Goal: Task Accomplishment & Management: Use online tool/utility

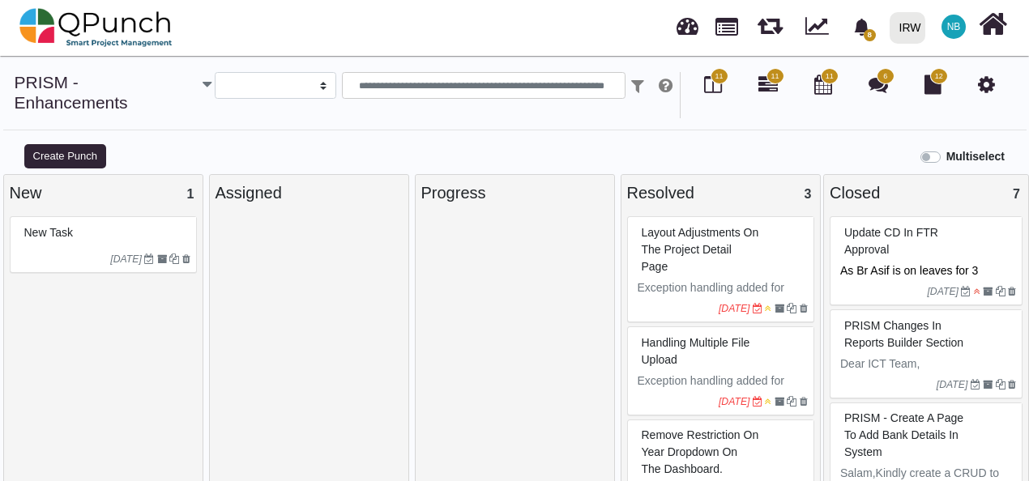
select select
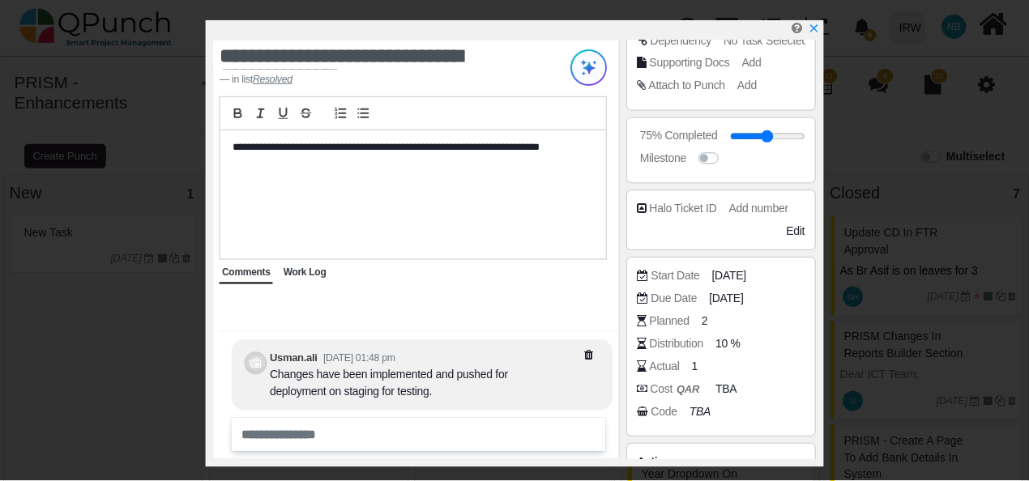
scroll to position [340, 0]
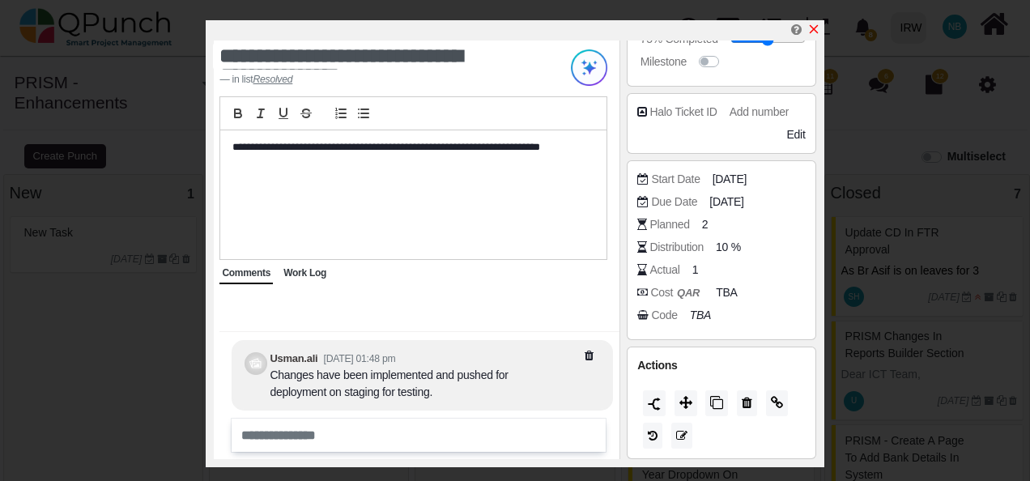
click at [813, 29] on icon "x" at bounding box center [813, 29] width 9 height 9
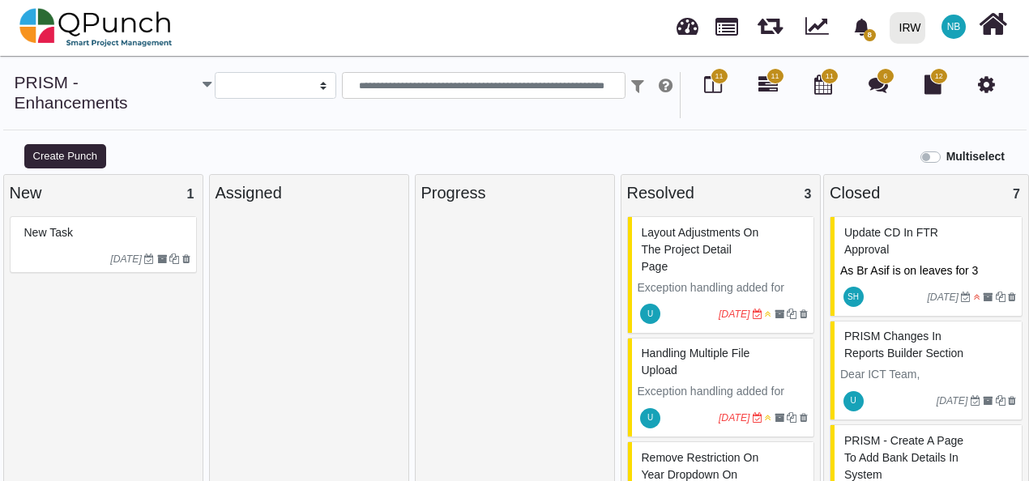
scroll to position [84, 0]
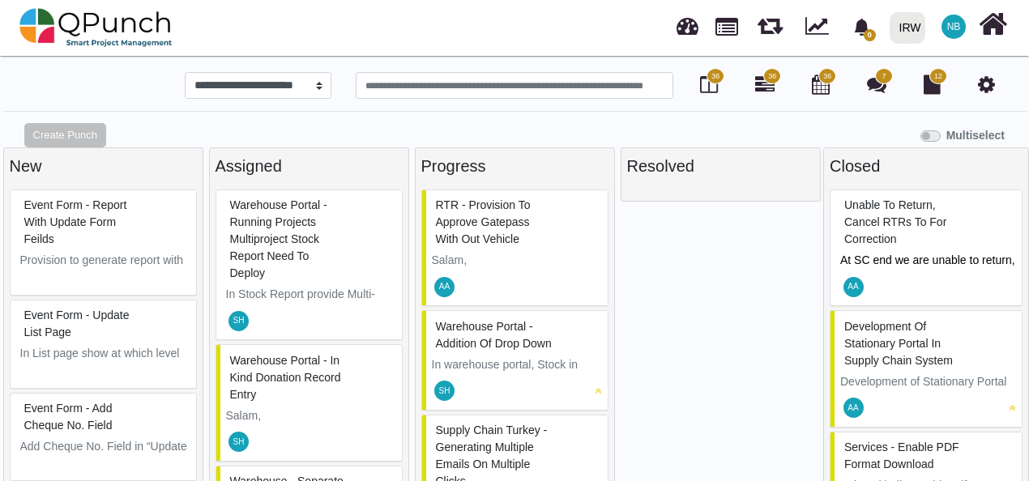
click at [336, 317] on div "**********" at bounding box center [514, 281] width 1029 height 418
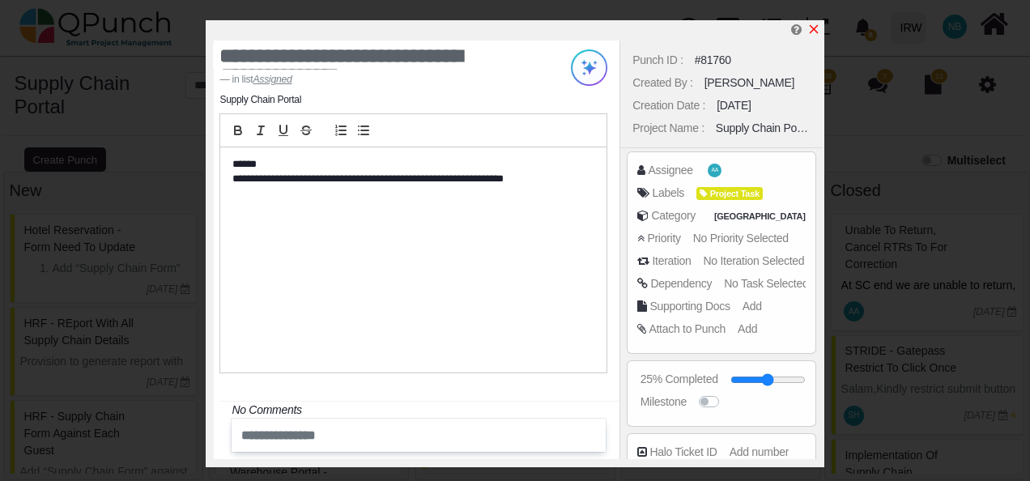
click at [819, 27] on icon "x" at bounding box center [814, 29] width 13 height 13
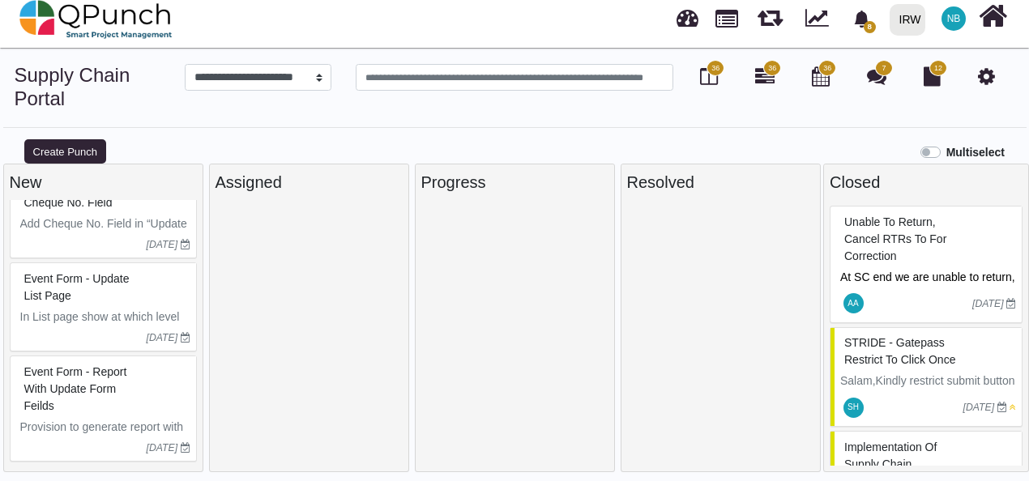
scroll to position [11, 0]
